Goal: Task Accomplishment & Management: Use online tool/utility

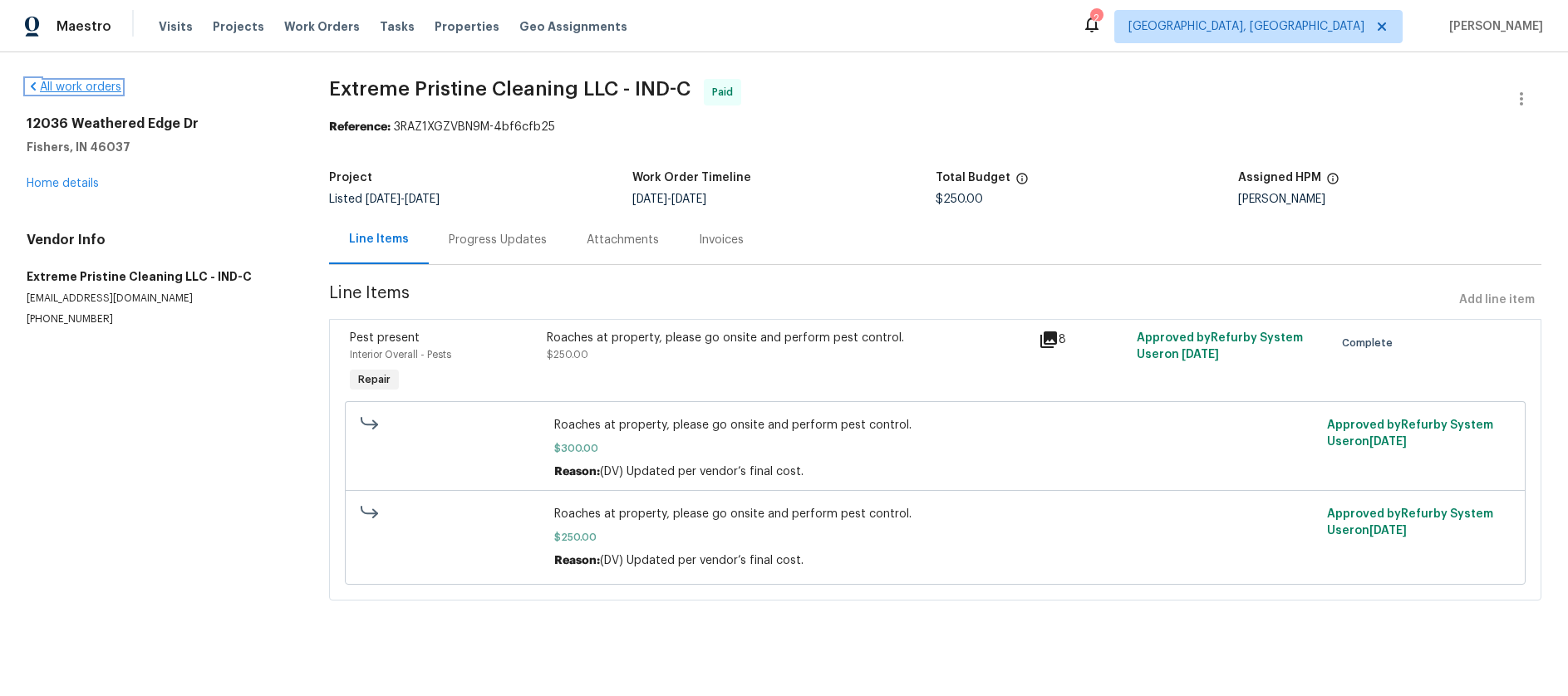
click at [76, 88] on link "All work orders" at bounding box center [74, 88] width 95 height 12
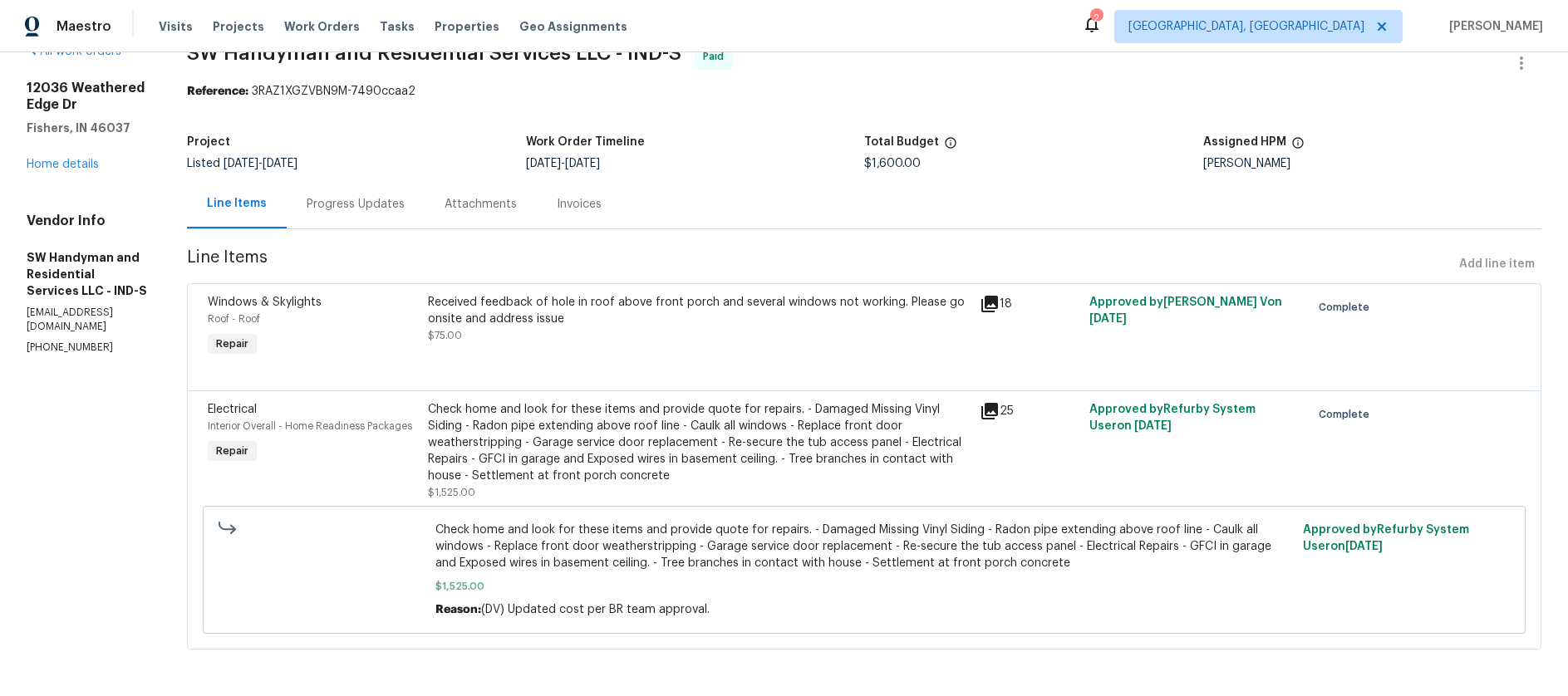
scroll to position [52, 0]
click at [591, 196] on div "Invoices" at bounding box center [579, 204] width 45 height 16
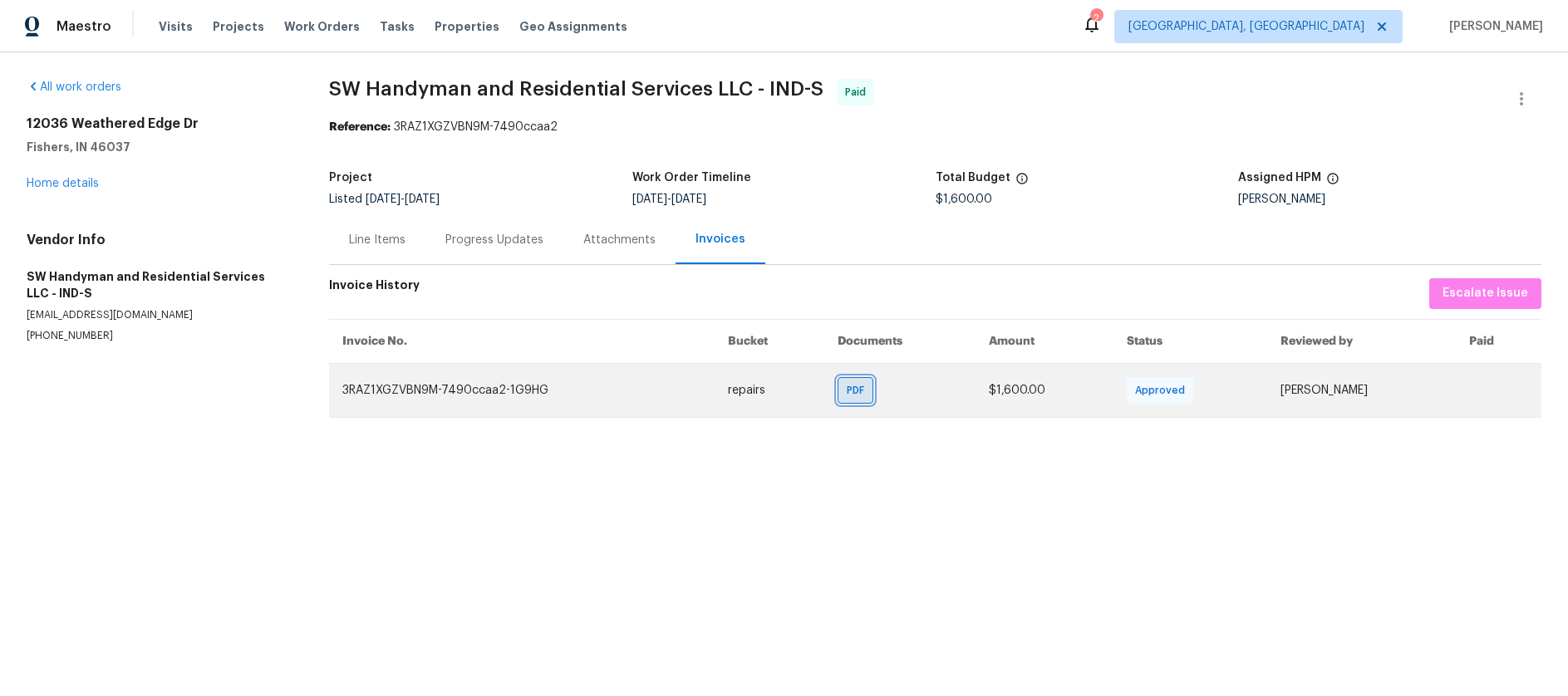
click at [847, 396] on span "PDF" at bounding box center [859, 390] width 24 height 16
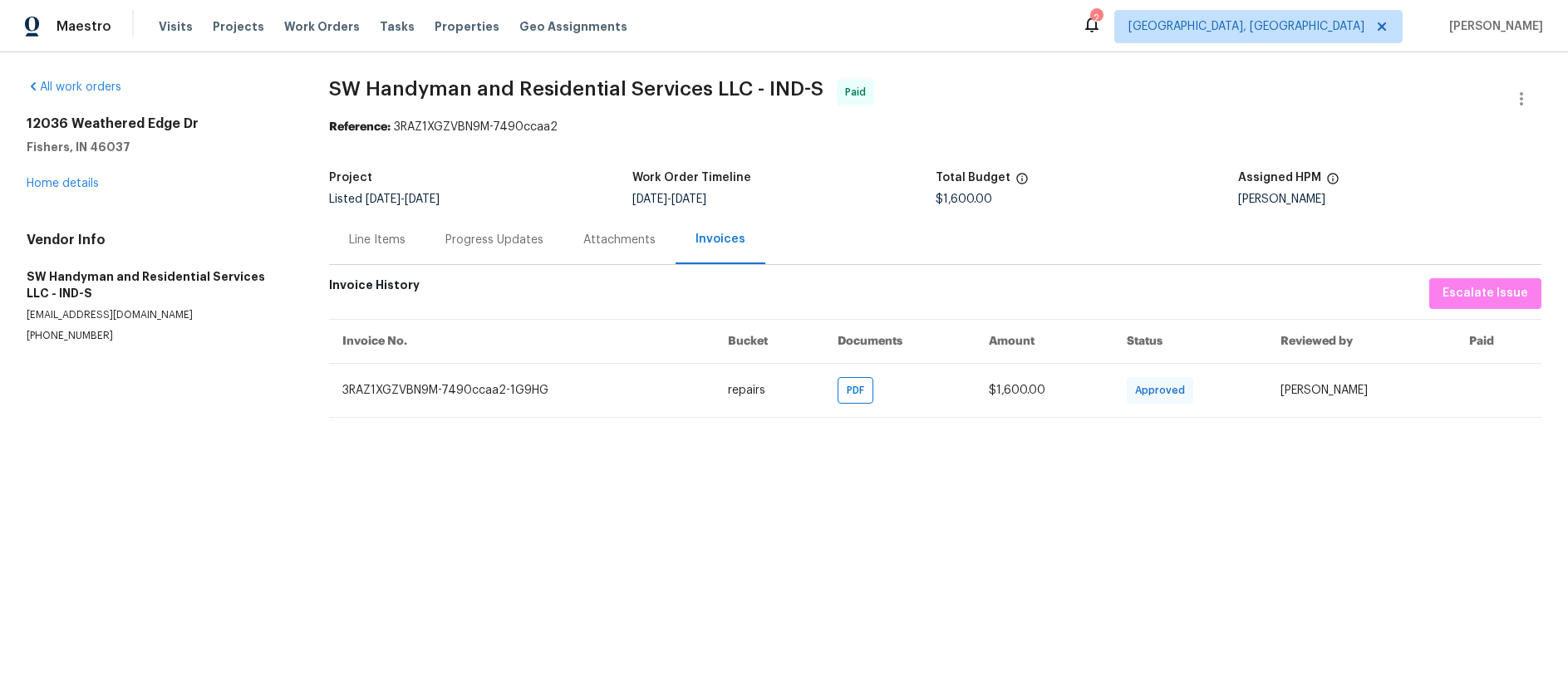
click at [399, 247] on div "Line Items" at bounding box center [377, 240] width 57 height 16
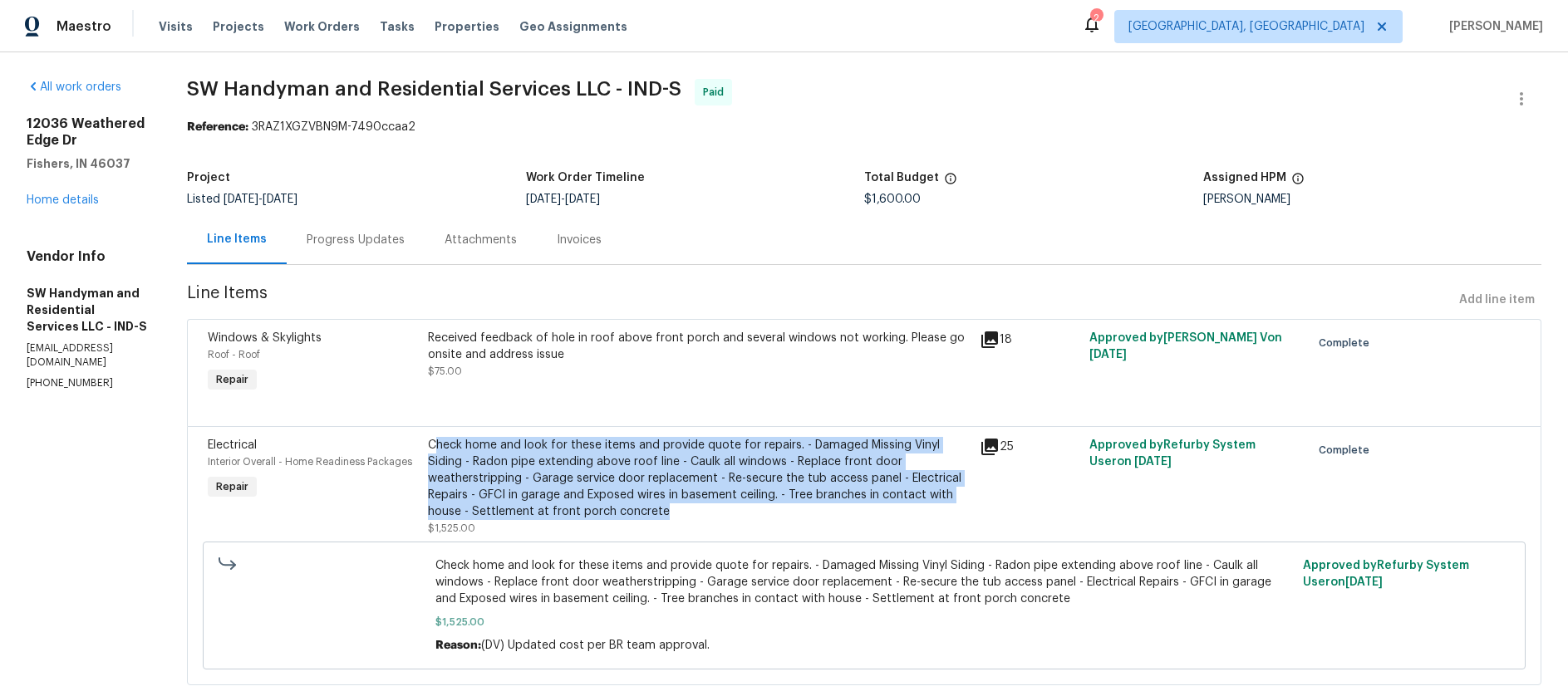
drag, startPoint x: 685, startPoint y: 513, endPoint x: 440, endPoint y: 450, distance: 253.0
click at [440, 450] on div "Check home and look for these items and provide quote for repairs. - Damaged Mi…" at bounding box center [698, 479] width 541 height 83
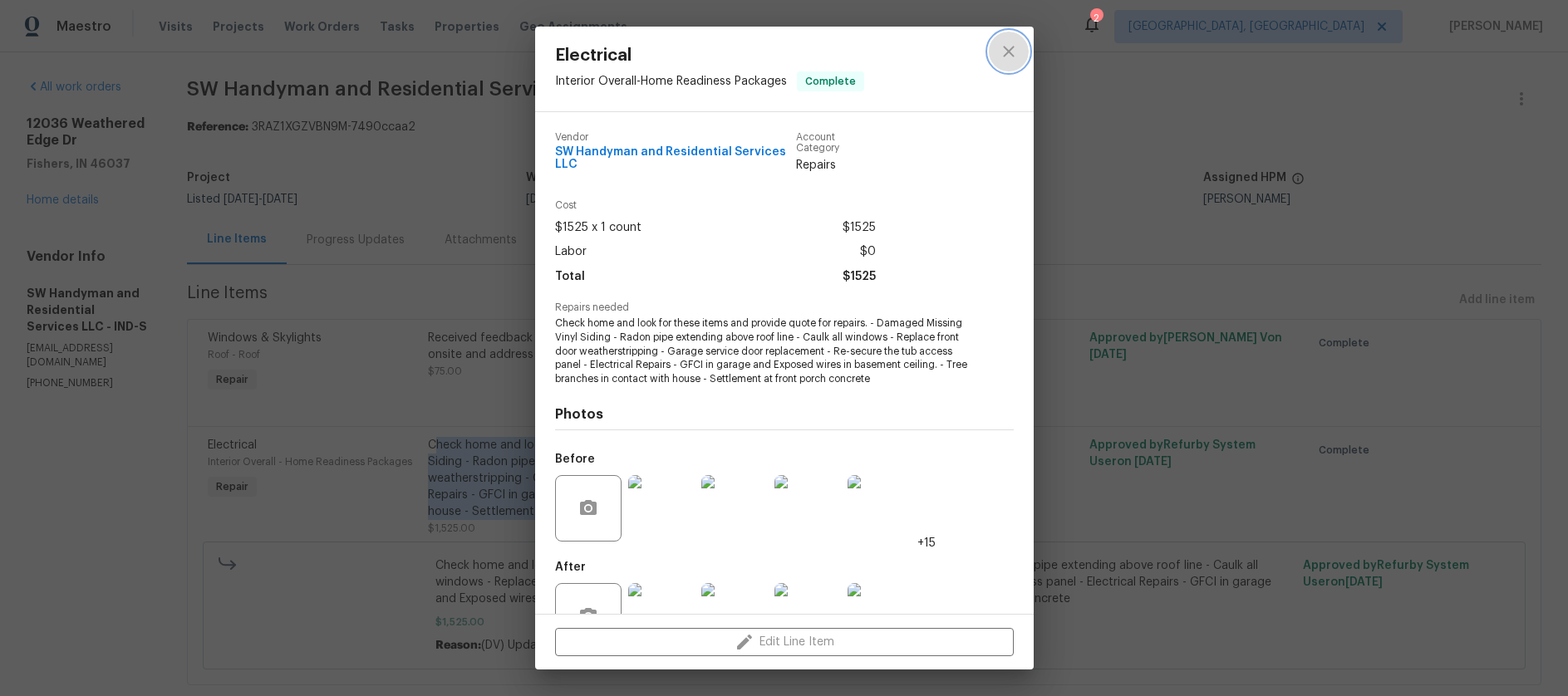
click at [1014, 45] on icon "close" at bounding box center [1008, 51] width 20 height 20
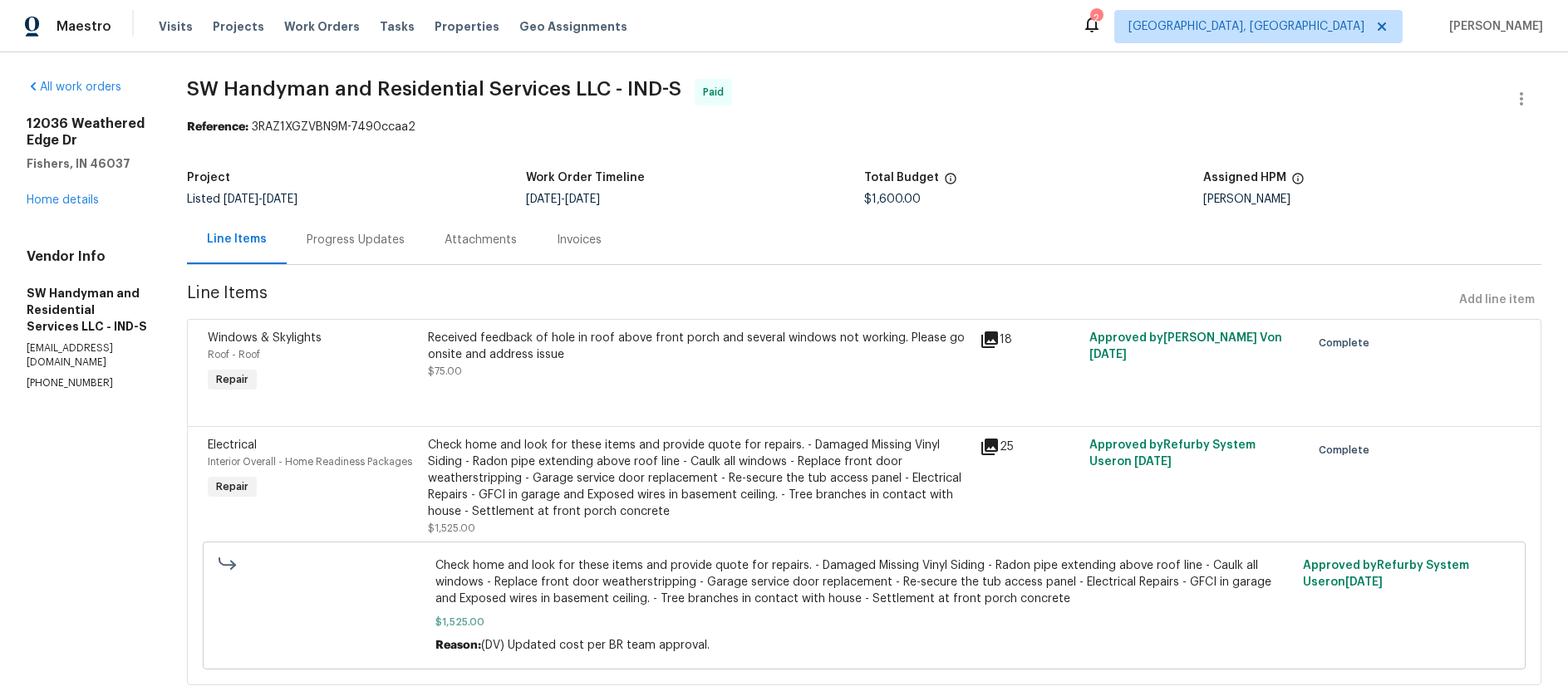
click at [726, 509] on div "Check home and look for these items and provide quote for repairs. - Damaged Mi…" at bounding box center [698, 479] width 541 height 83
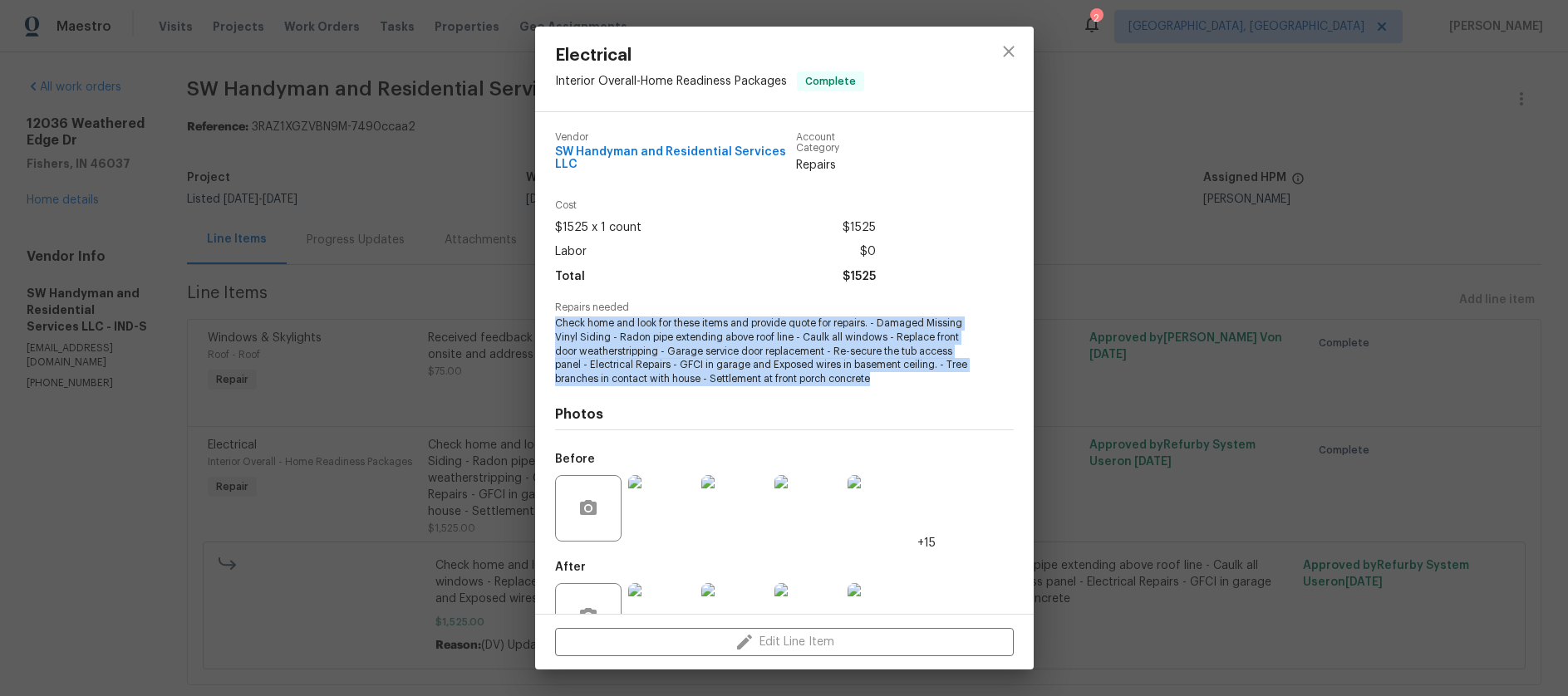
drag, startPoint x: 605, startPoint y: 392, endPoint x: 553, endPoint y: 321, distance: 88.0
click at [553, 321] on div "Vendor SW Handyman and Residential Services LLC Account Category Repairs Cost $…" at bounding box center [785, 363] width 499 height 502
copy span "Check home and look for these items and provide quote for repairs. - Damaged Mi…"
click at [1005, 41] on icon "close" at bounding box center [1008, 51] width 20 height 20
